Goal: Information Seeking & Learning: Check status

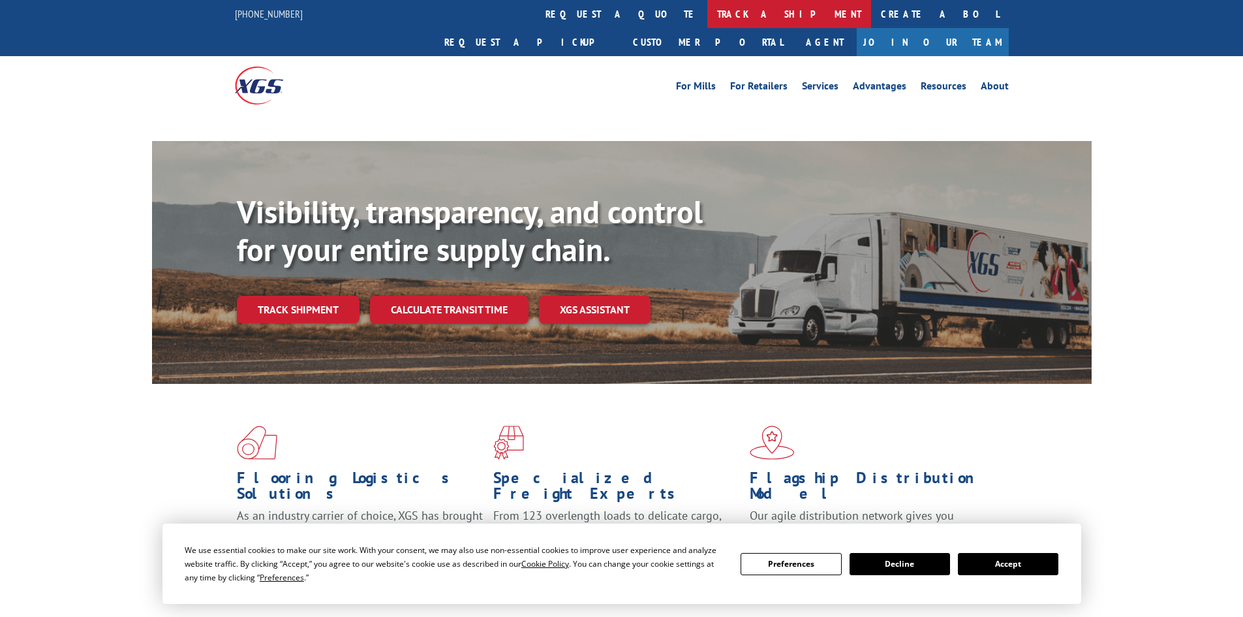
click at [707, 19] on link "track a shipment" at bounding box center [789, 14] width 164 height 28
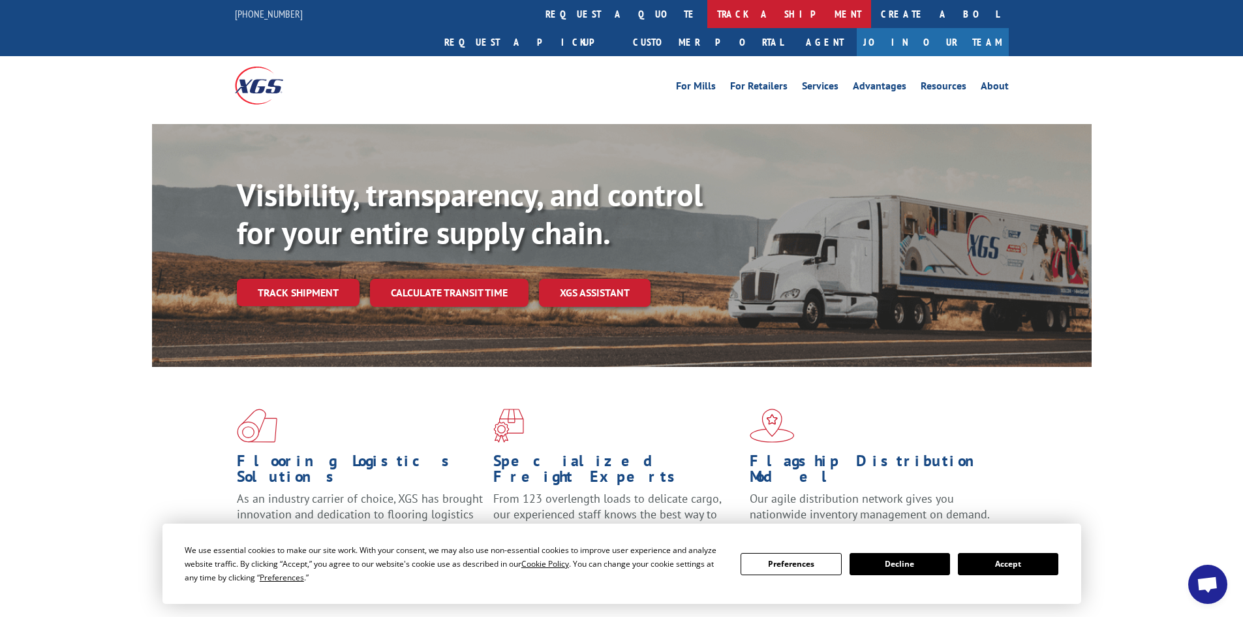
click at [707, 13] on link "track a shipment" at bounding box center [789, 14] width 164 height 28
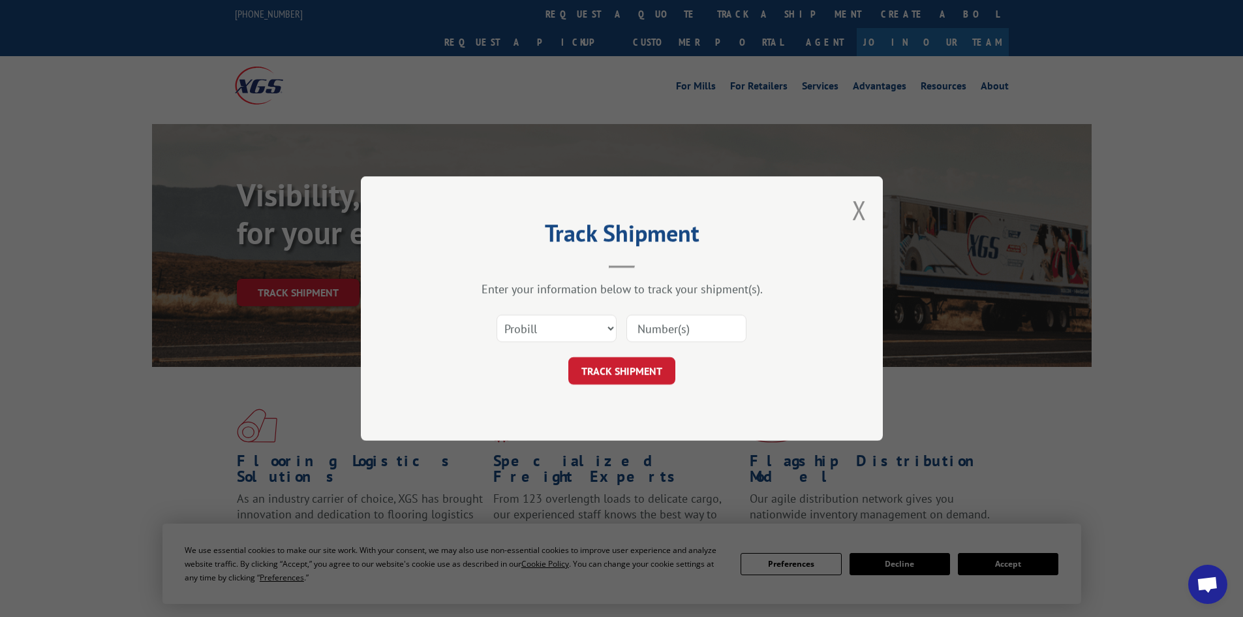
click at [676, 331] on input at bounding box center [686, 328] width 120 height 27
paste input "14367144"
type input "14367144"
click at [648, 367] on button "TRACK SHIPMENT" at bounding box center [621, 370] width 107 height 27
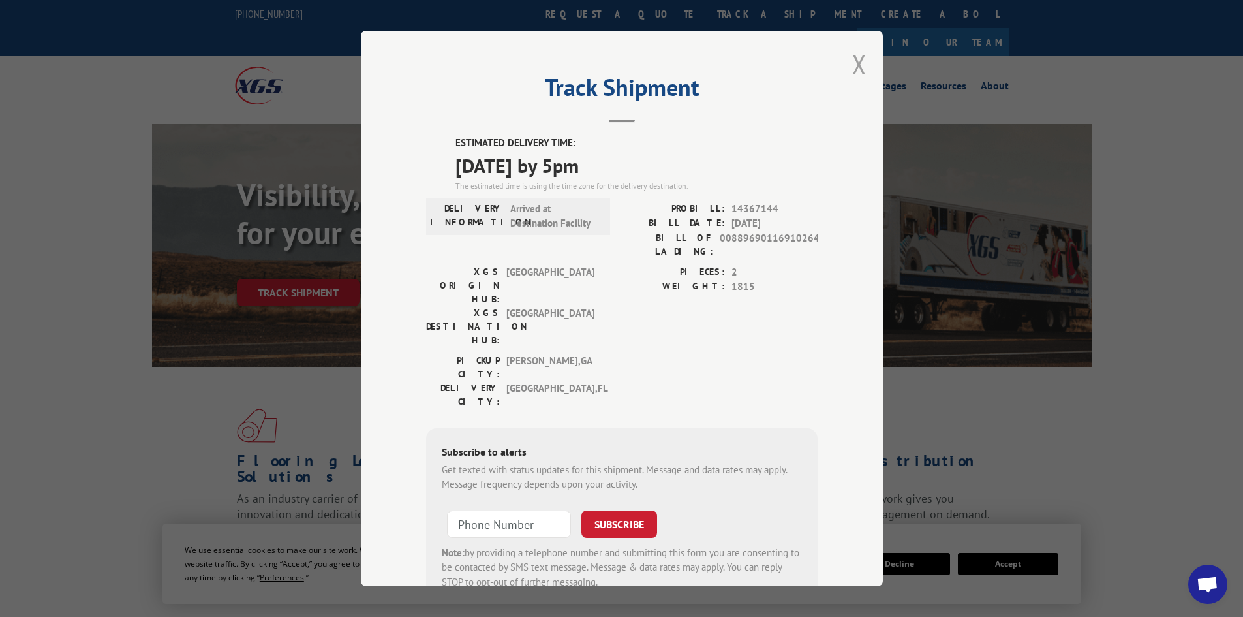
click at [857, 59] on button "Close modal" at bounding box center [859, 64] width 14 height 35
